Goal: Task Accomplishment & Management: Use online tool/utility

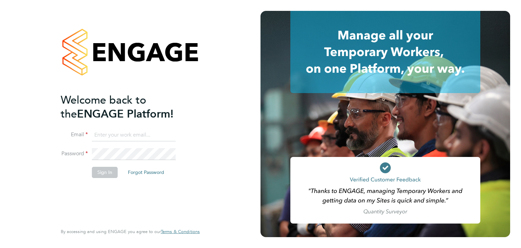
type input "martina@acr-ltd.co.uk"
click at [106, 170] on button "Sign In" at bounding box center [105, 171] width 26 height 11
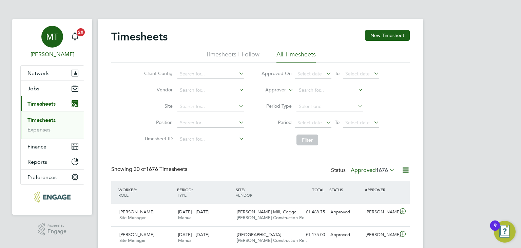
click at [55, 38] on span "MT" at bounding box center [52, 36] width 12 height 9
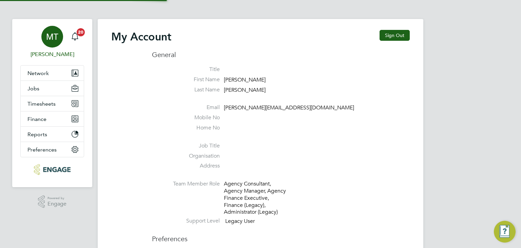
type input "martina@acr-ltd.co.uk"
click at [36, 89] on span "Jobs" at bounding box center [33, 88] width 12 height 6
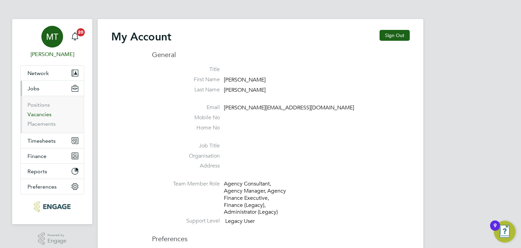
click at [39, 116] on link "Vacancies" at bounding box center [39, 114] width 24 height 6
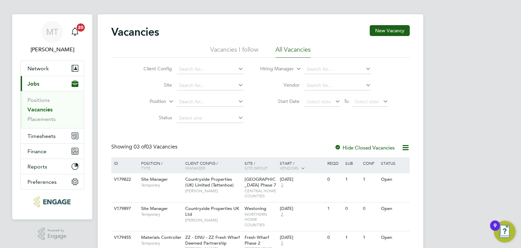
scroll to position [36, 0]
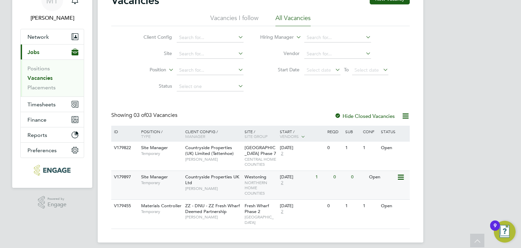
click at [178, 185] on div "Site Manager Temporary" at bounding box center [159, 180] width 47 height 18
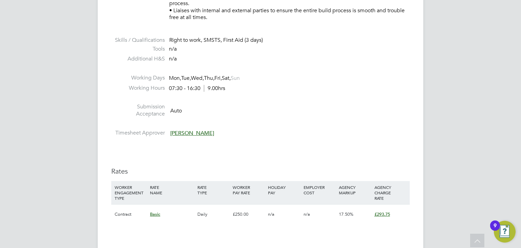
scroll to position [649, 0]
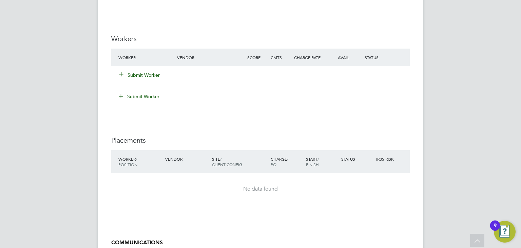
click at [143, 73] on button "Submit Worker" at bounding box center [139, 75] width 41 height 7
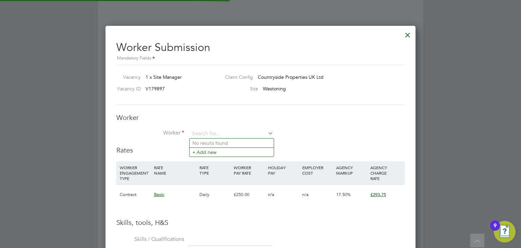
scroll to position [0, 0]
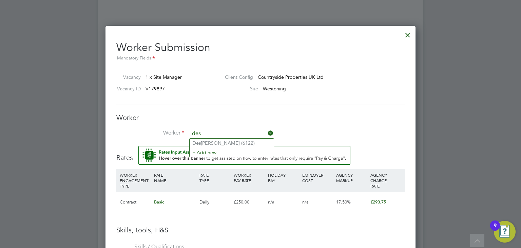
type input "des"
click at [224, 133] on input at bounding box center [232, 134] width 84 height 10
click at [209, 141] on li "Des mond Kessie (6122)" at bounding box center [232, 142] width 84 height 9
type input "Desmond Kessie (6122)"
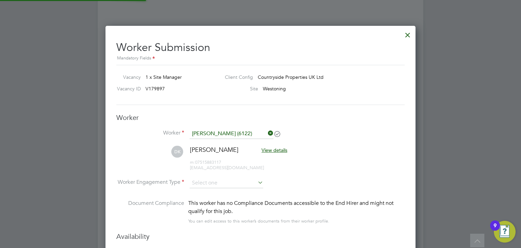
scroll to position [595, 310]
click at [204, 180] on input at bounding box center [227, 183] width 74 height 10
click at [208, 190] on li "Contract" at bounding box center [227, 191] width 74 height 9
type input "Contract"
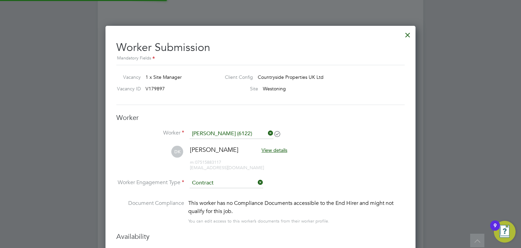
click at [370, 159] on li "DK Desmond Kessie View details m: 07515883117 desmondkessie@gmail.com" at bounding box center [260, 161] width 288 height 32
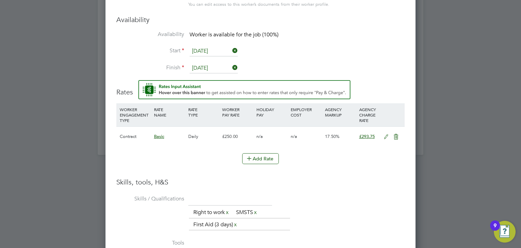
scroll to position [1040, 0]
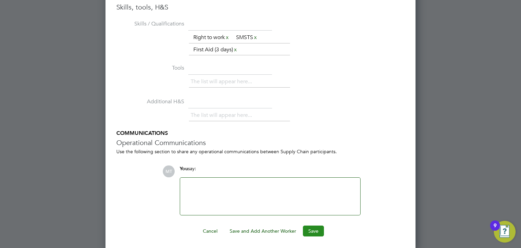
click at [314, 225] on button "Save" at bounding box center [313, 230] width 21 height 11
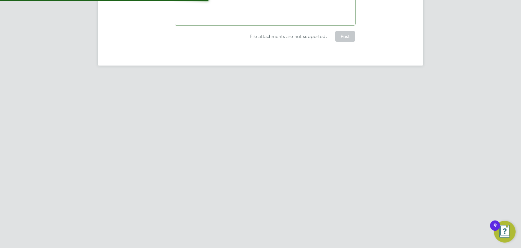
scroll to position [782, 0]
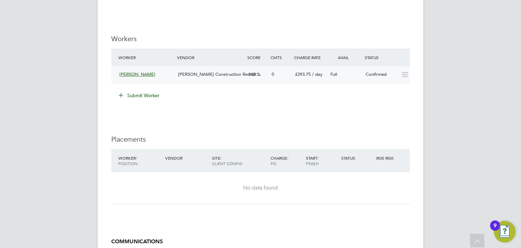
click at [404, 74] on icon at bounding box center [404, 74] width 8 height 5
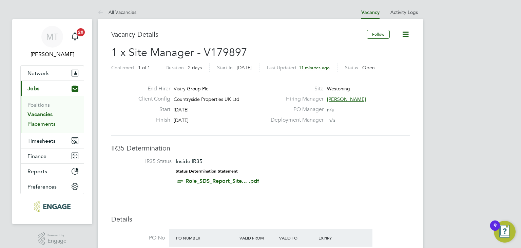
click at [37, 121] on link "Placements" at bounding box center [41, 123] width 28 height 6
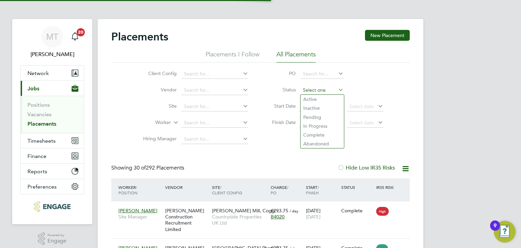
click at [311, 90] on input at bounding box center [321, 89] width 43 height 9
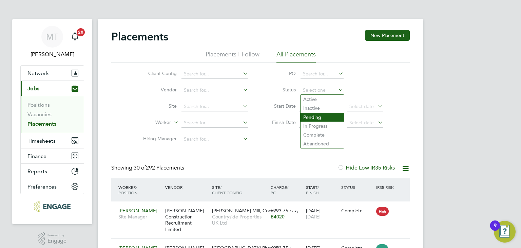
click at [323, 113] on li "Pending" at bounding box center [321, 117] width 43 height 9
type input "Pending"
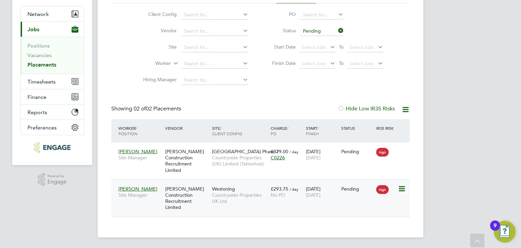
click at [399, 189] on icon at bounding box center [401, 188] width 7 height 8
click at [364, 229] on li "Start" at bounding box center [381, 230] width 48 height 9
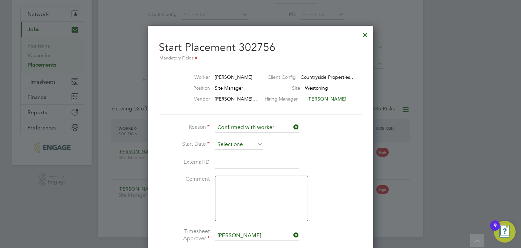
click at [230, 145] on input at bounding box center [239, 144] width 48 height 10
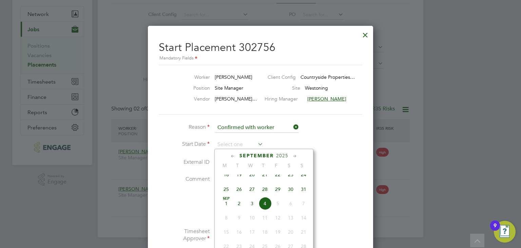
click at [241, 206] on span "2" at bounding box center [239, 203] width 13 height 13
type input "[DATE]"
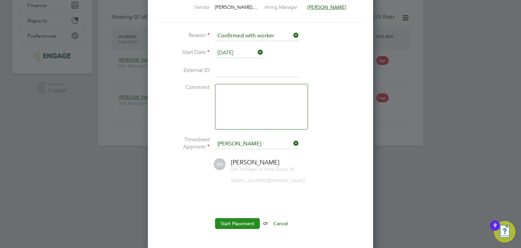
click at [237, 222] on button "Start Placement" at bounding box center [237, 223] width 45 height 11
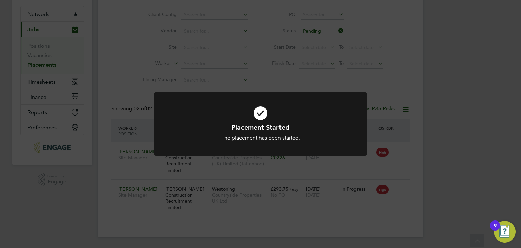
click at [282, 168] on div "Placement Started The placement has been started. Cancel Okay" at bounding box center [260, 124] width 521 height 248
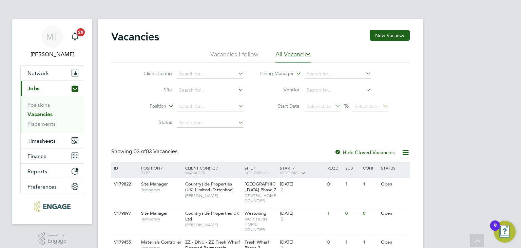
scroll to position [36, 0]
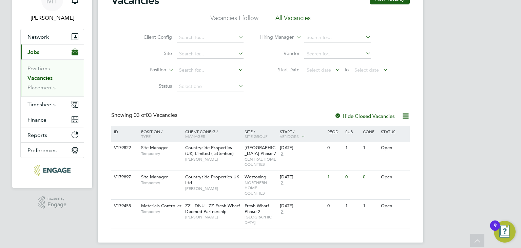
click at [39, 74] on li "Positions" at bounding box center [52, 69] width 51 height 9
click at [39, 77] on link "Vacancies" at bounding box center [39, 78] width 25 height 6
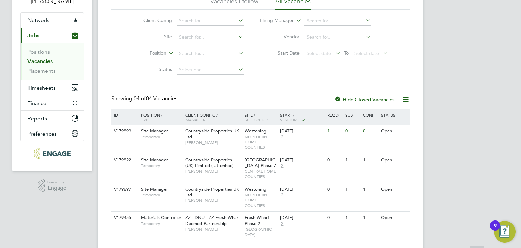
scroll to position [65, 0]
